Goal: Navigation & Orientation: Find specific page/section

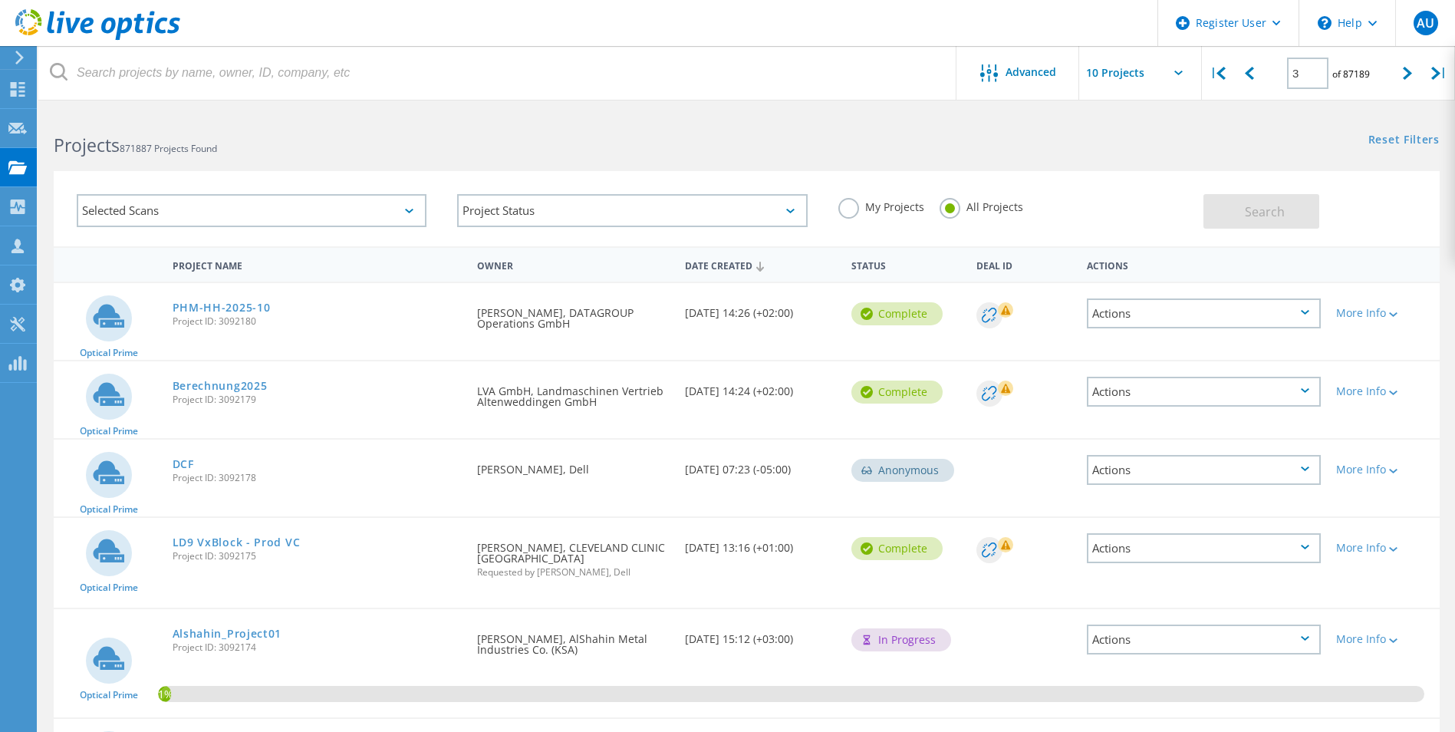
scroll to position [518, 0]
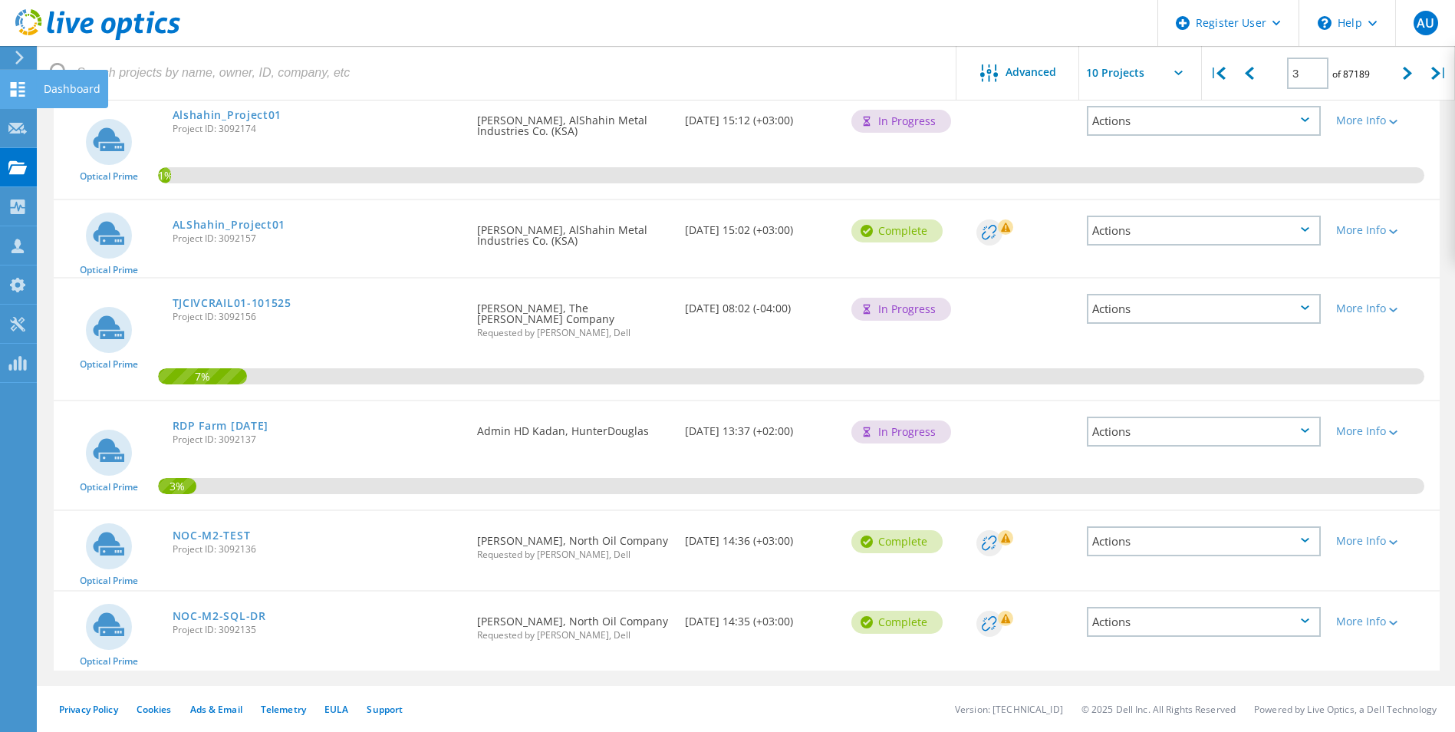
click at [61, 90] on div "Dashboard" at bounding box center [72, 89] width 57 height 11
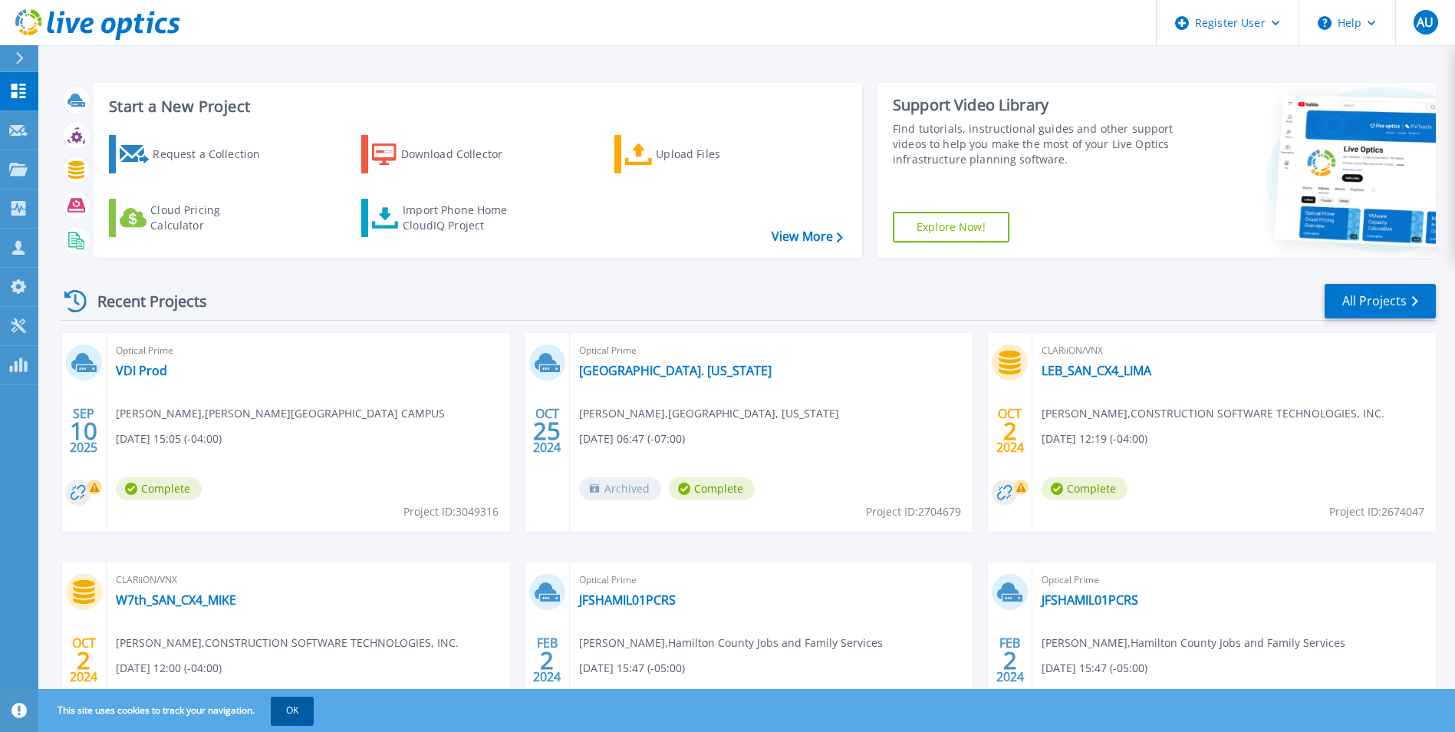
click at [305, 711] on button "OK" at bounding box center [292, 710] width 43 height 28
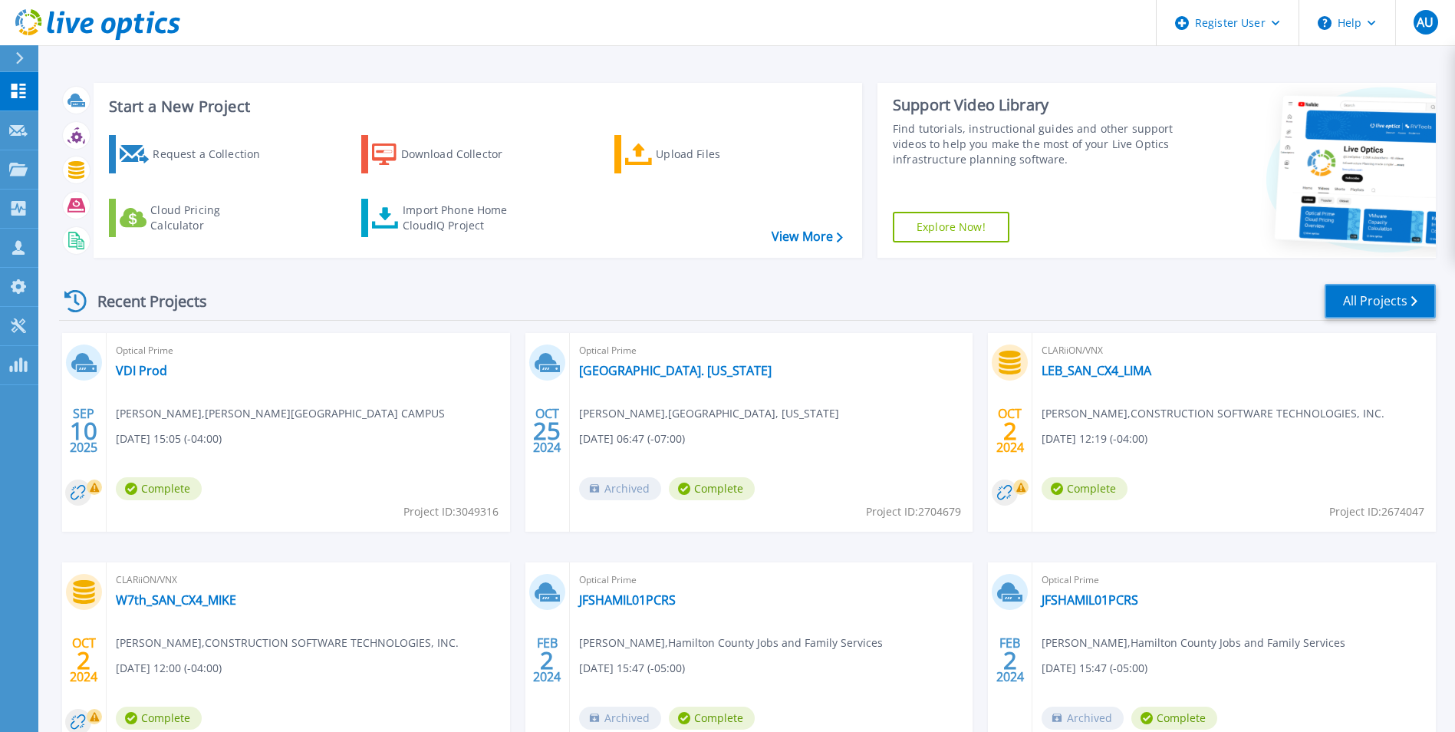
click at [1382, 291] on link "All Projects" at bounding box center [1379, 301] width 111 height 35
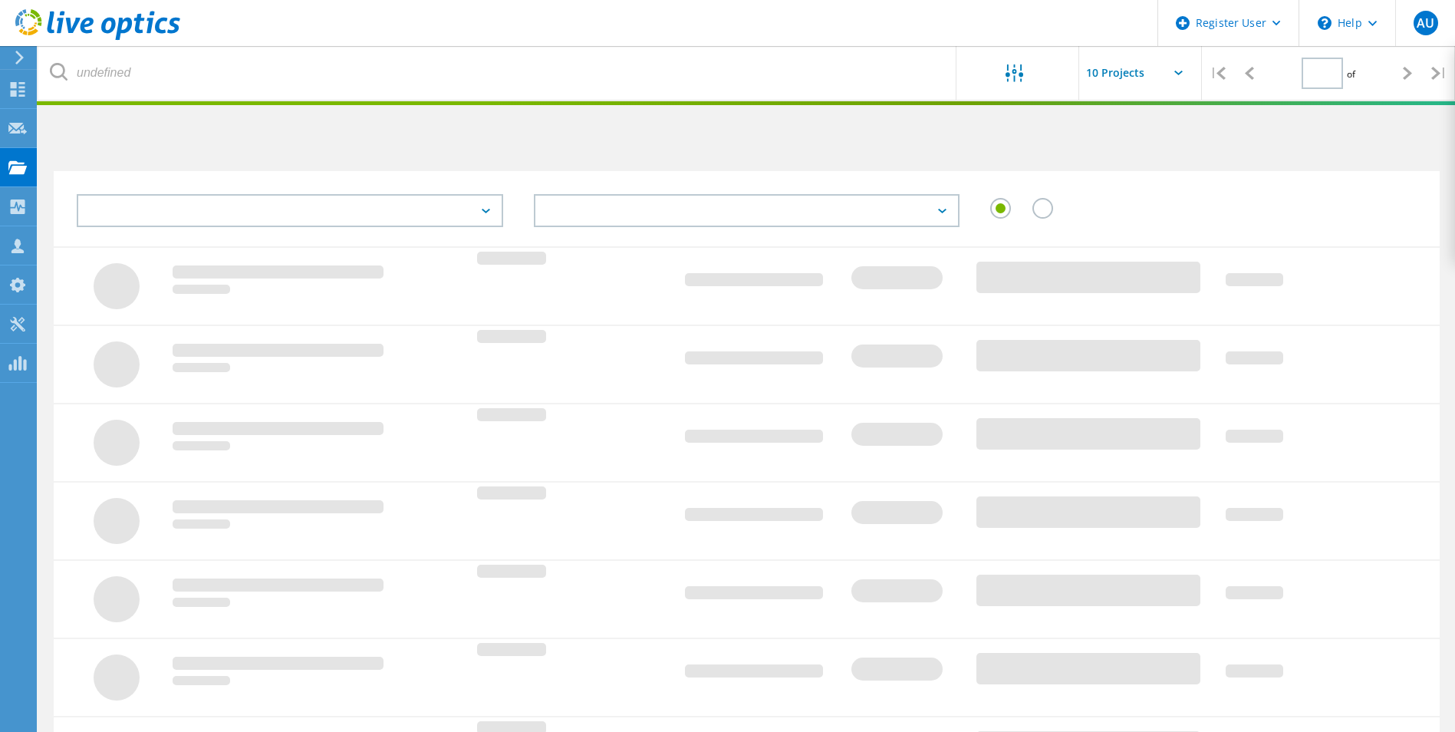
type input "3"
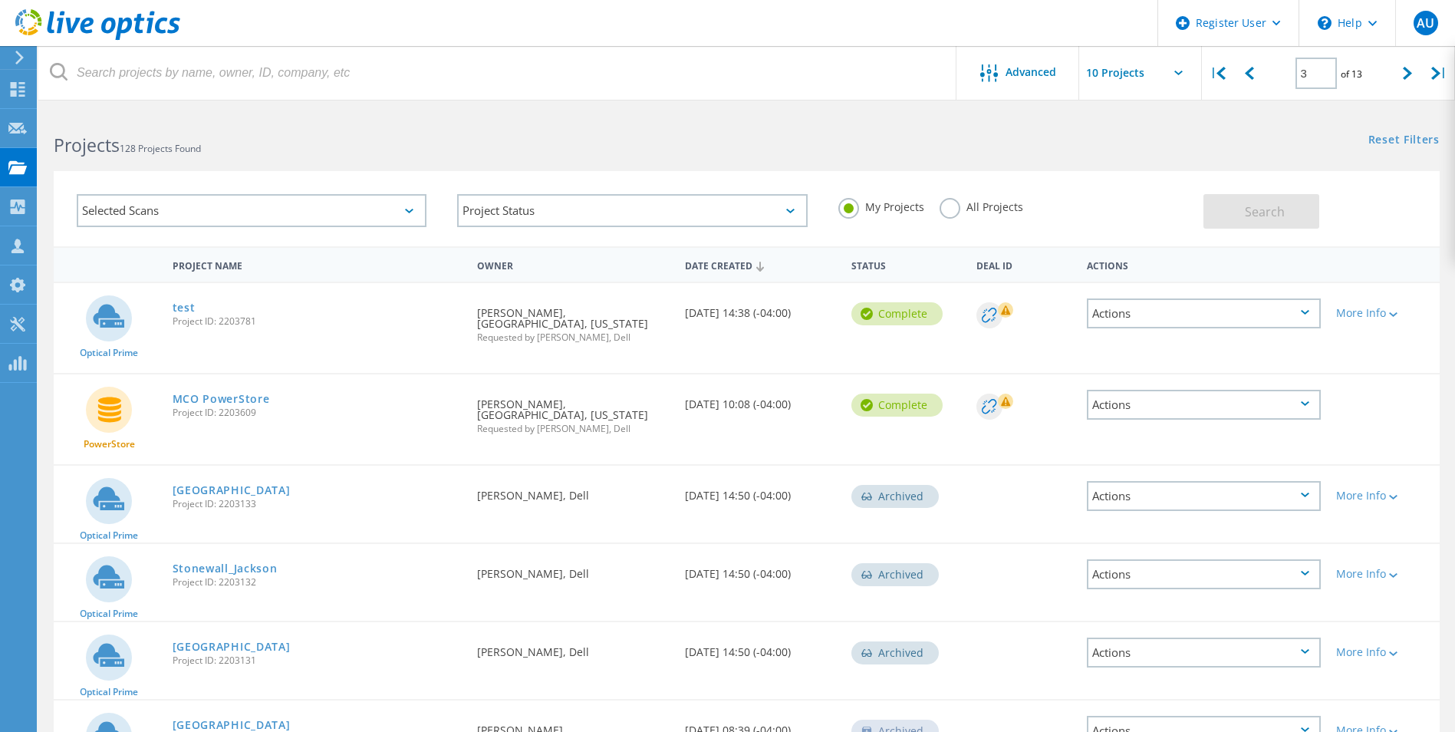
click at [949, 210] on label "All Projects" at bounding box center [981, 205] width 84 height 15
click at [0, 0] on input "All Projects" at bounding box center [0, 0] width 0 height 0
click at [837, 198] on div "My Projects All Projects" at bounding box center [1013, 207] width 380 height 57
click at [848, 210] on label "My Projects" at bounding box center [881, 205] width 86 height 15
click at [0, 0] on input "My Projects" at bounding box center [0, 0] width 0 height 0
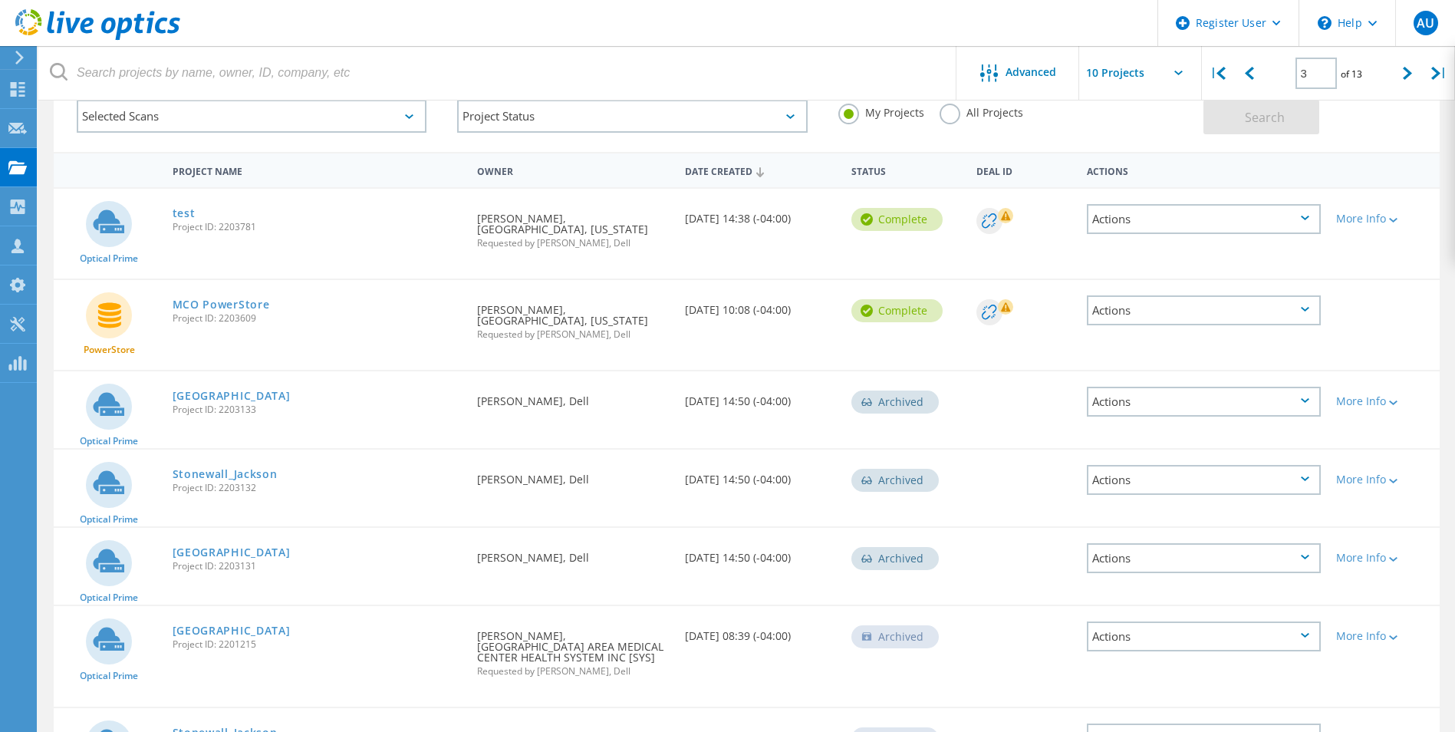
scroll to position [77, 0]
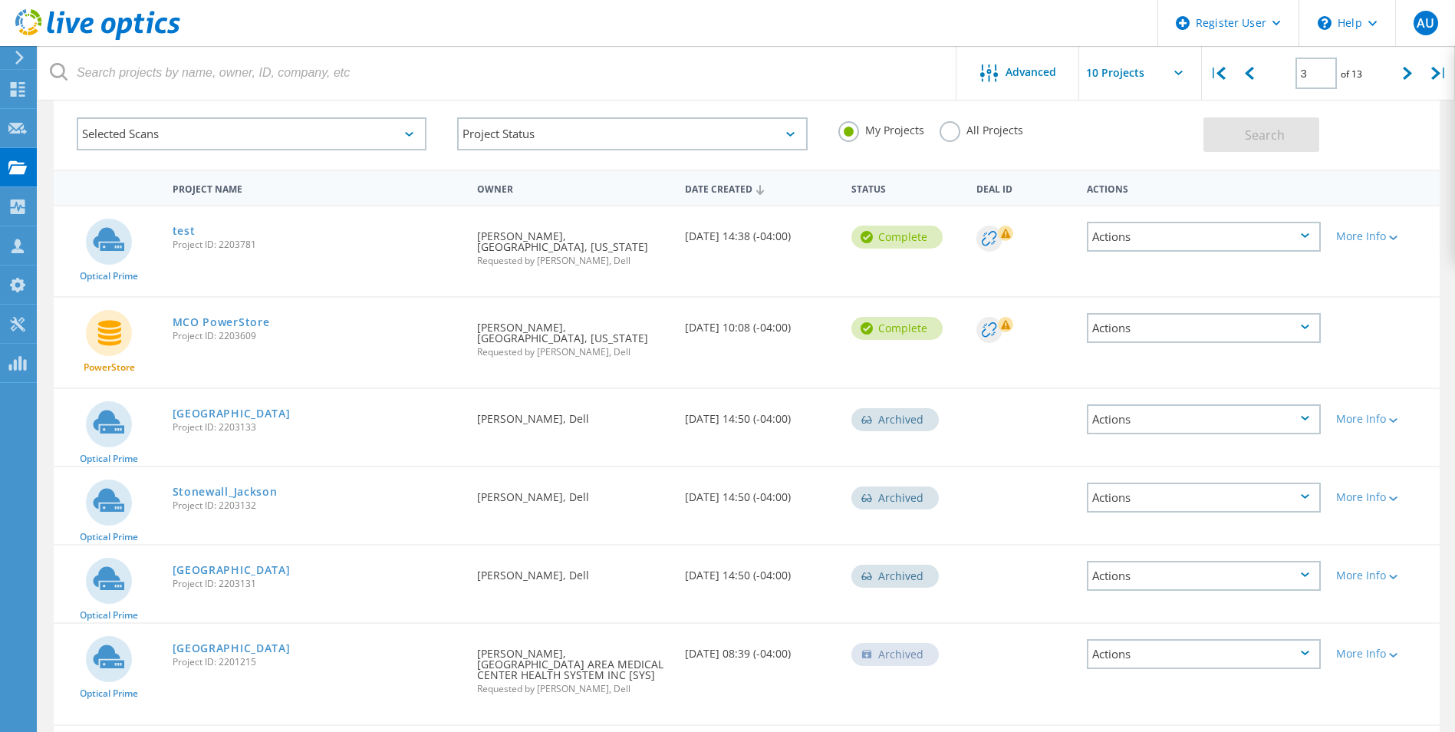
click at [64, 39] on icon at bounding box center [97, 24] width 165 height 31
